Goal: Information Seeking & Learning: Learn about a topic

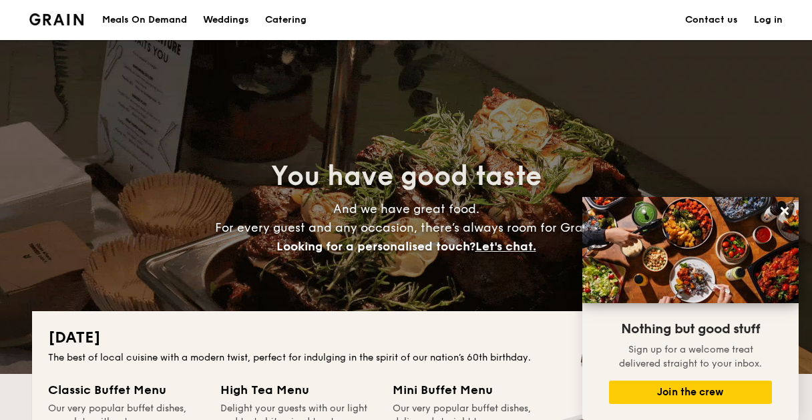
click at [154, 19] on div "Meals On Demand" at bounding box center [144, 20] width 85 height 40
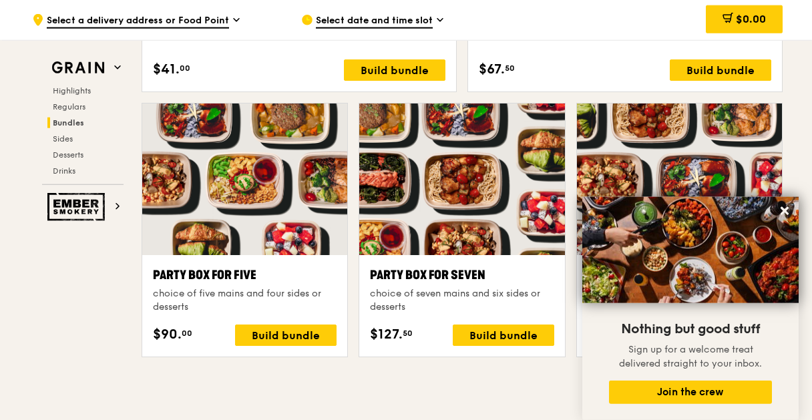
scroll to position [2671, 0]
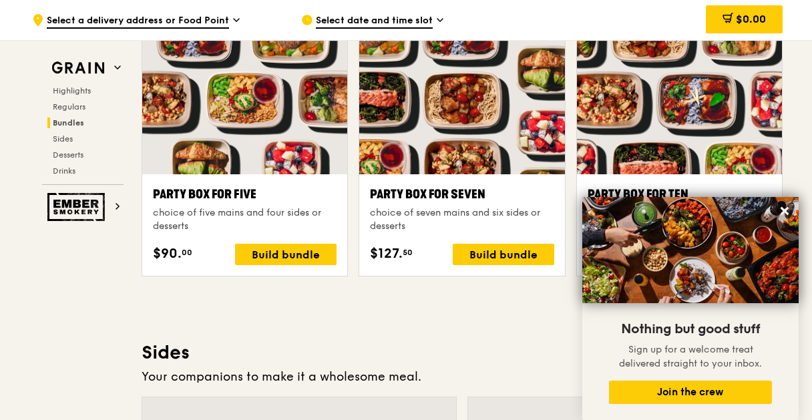
click at [446, 121] on div at bounding box center [461, 98] width 205 height 151
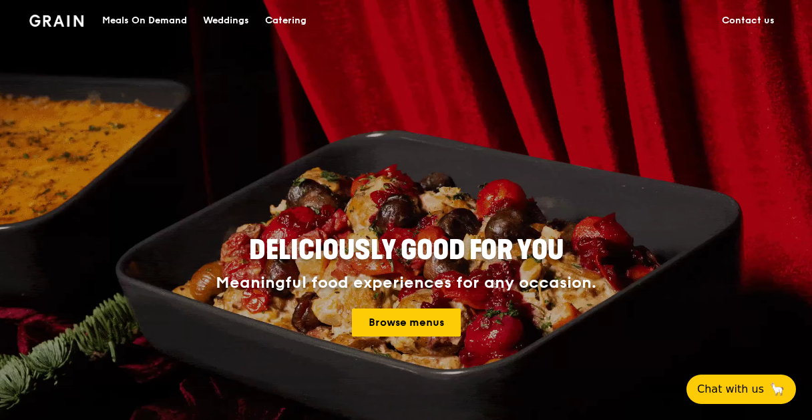
click at [750, 17] on link "Contact us" at bounding box center [747, 21] width 69 height 40
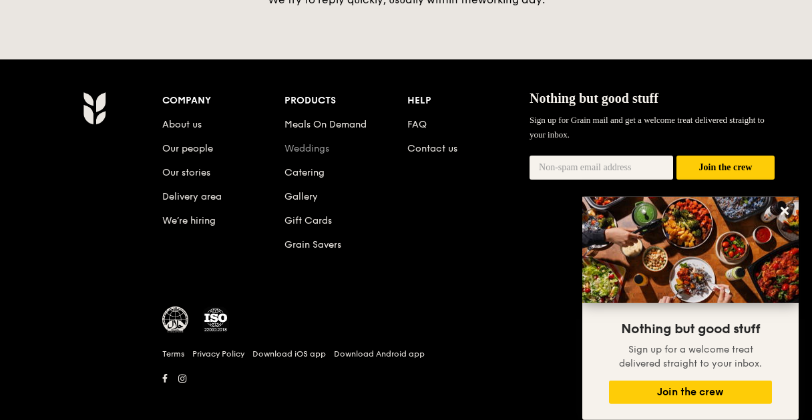
scroll to position [651, 0]
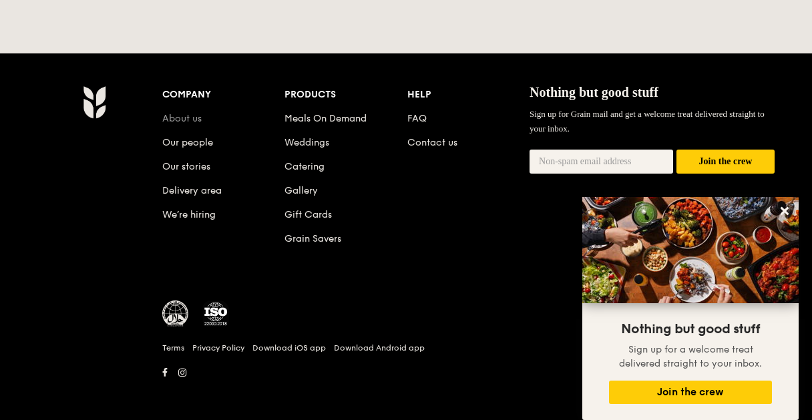
click at [192, 113] on link "About us" at bounding box center [181, 118] width 39 height 11
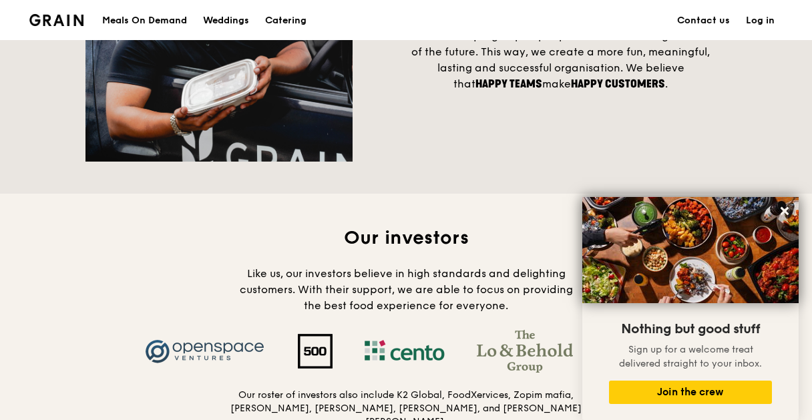
scroll to position [1349, 0]
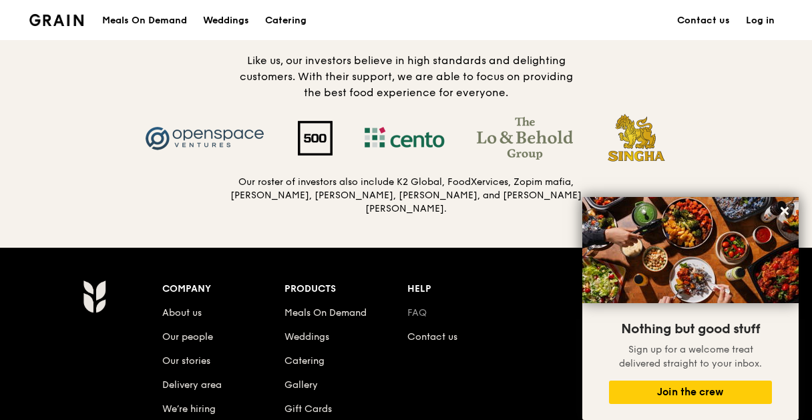
click at [416, 307] on link "FAQ" at bounding box center [416, 312] width 19 height 11
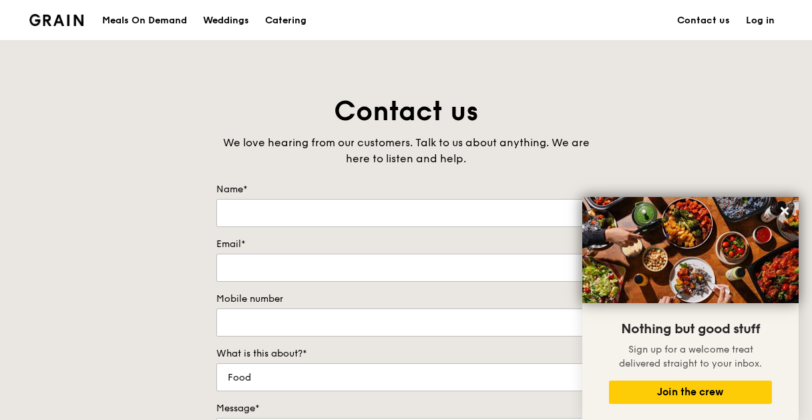
scroll to position [639, 0]
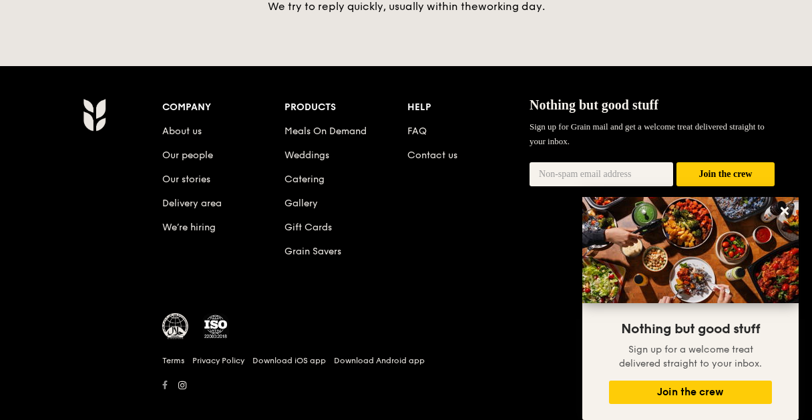
click at [164, 380] on icon at bounding box center [164, 384] width 5 height 9
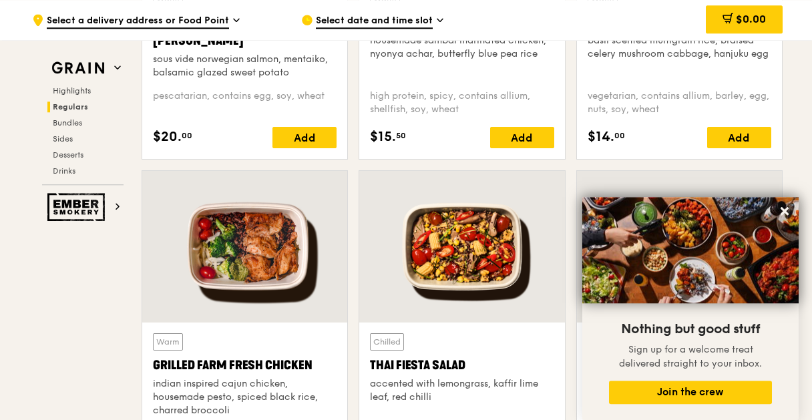
scroll to position [1278, 0]
